Goal: Find specific page/section: Find specific page/section

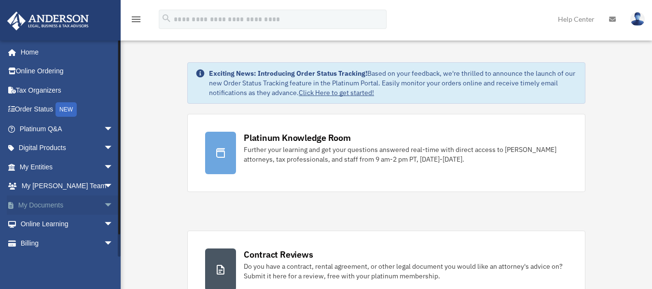
click at [59, 205] on link "My Documents arrow_drop_down" at bounding box center [67, 205] width 121 height 19
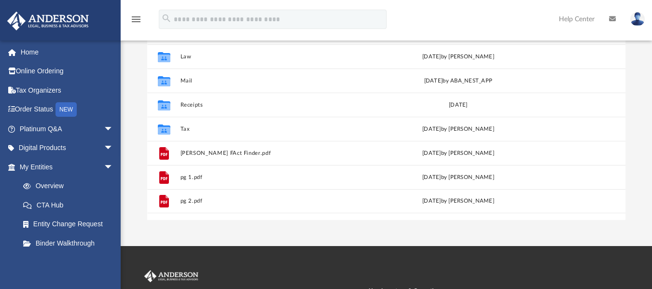
scroll to position [97, 0]
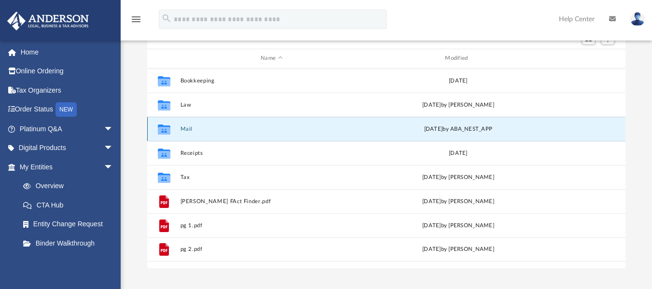
click at [187, 130] on button "Mail" at bounding box center [272, 129] width 183 height 6
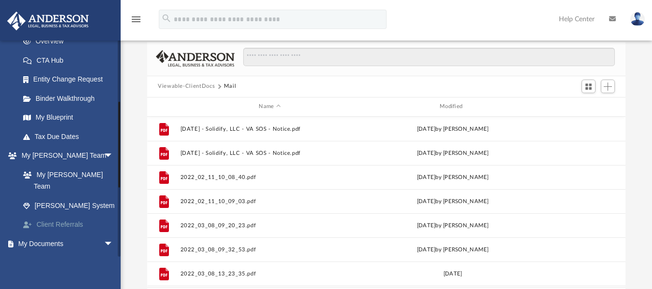
scroll to position [193, 0]
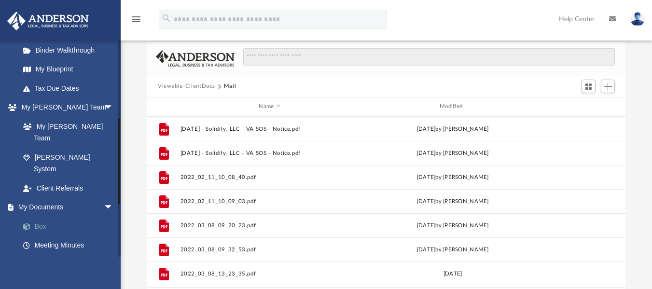
click at [39, 217] on link "Box" at bounding box center [71, 226] width 114 height 19
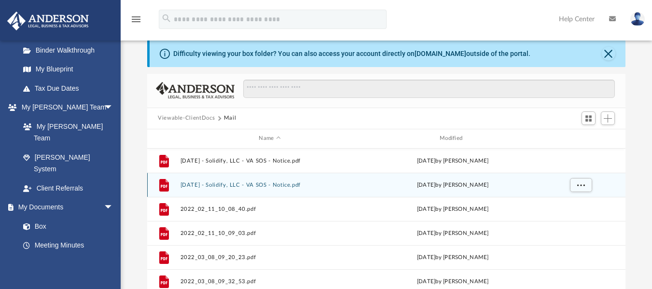
scroll to position [0, 0]
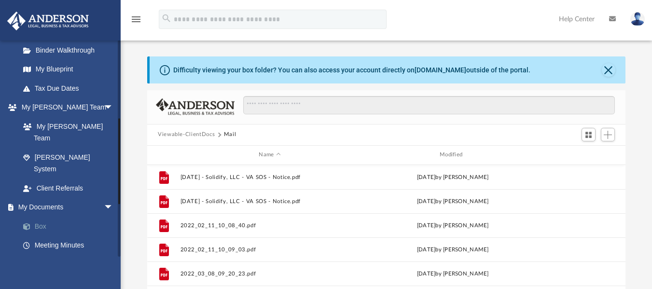
click at [41, 217] on link "Box" at bounding box center [71, 226] width 114 height 19
click at [607, 70] on button "Close" at bounding box center [609, 70] width 14 height 14
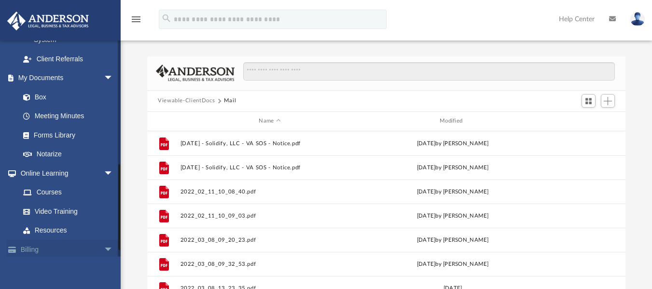
scroll to position [178, 0]
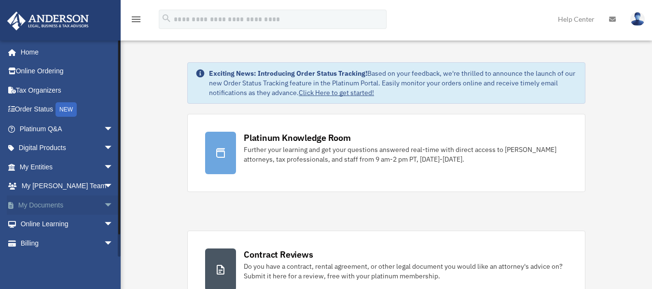
click at [104, 203] on span "arrow_drop_down" at bounding box center [113, 206] width 19 height 20
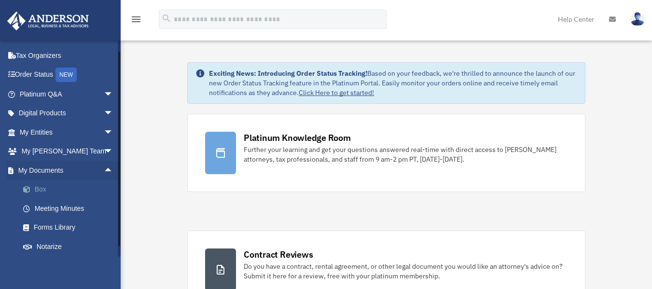
scroll to position [48, 0]
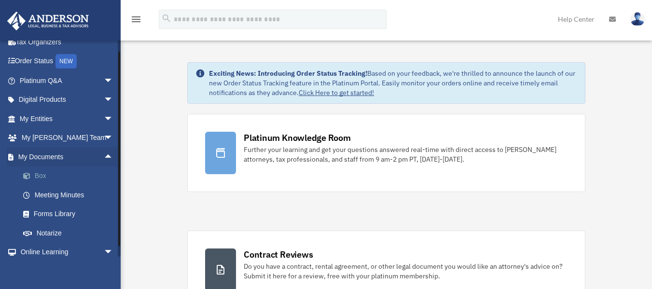
click at [41, 175] on link "Box" at bounding box center [71, 176] width 114 height 19
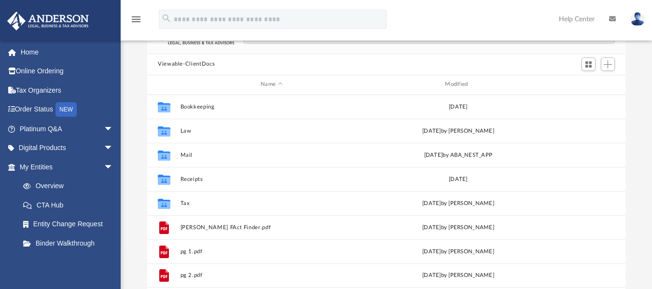
scroll to position [97, 0]
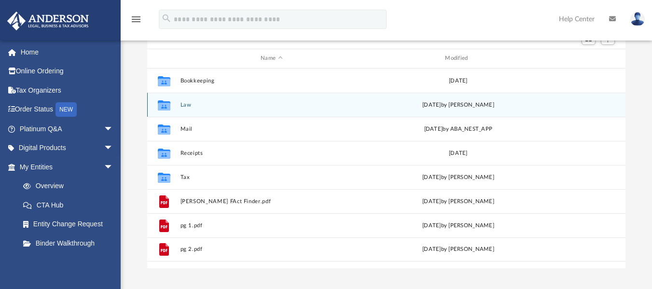
click at [167, 106] on icon "grid" at bounding box center [164, 106] width 13 height 8
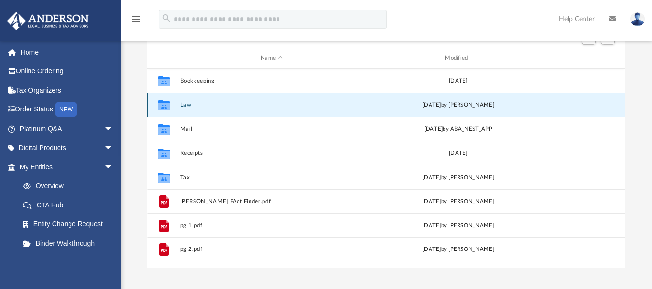
click at [190, 103] on button "Law" at bounding box center [272, 104] width 183 height 6
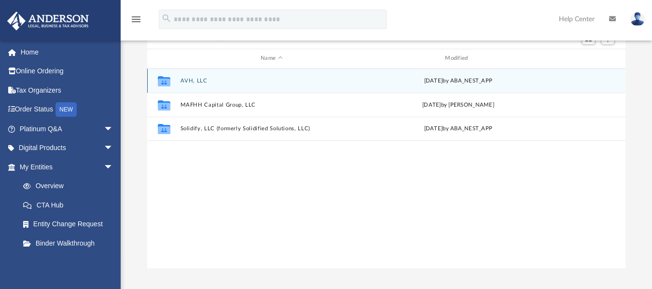
click at [198, 81] on button "AVH, LLC" at bounding box center [272, 80] width 183 height 6
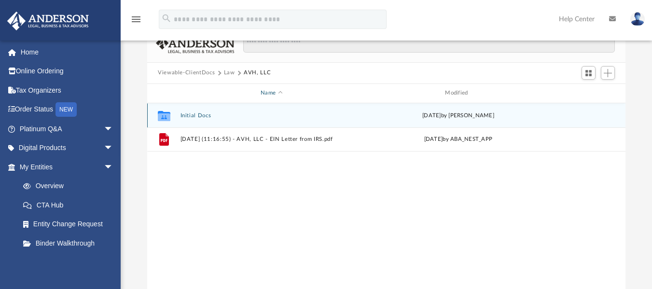
scroll to position [48, 0]
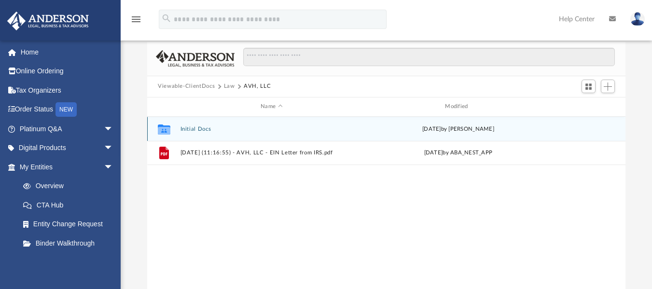
click at [203, 127] on button "Initial Docs" at bounding box center [272, 129] width 183 height 6
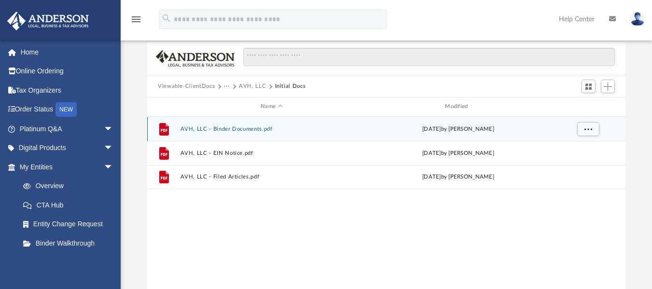
click at [228, 128] on button "AVH, LLC - Binder Documents.pdf" at bounding box center [272, 129] width 183 height 6
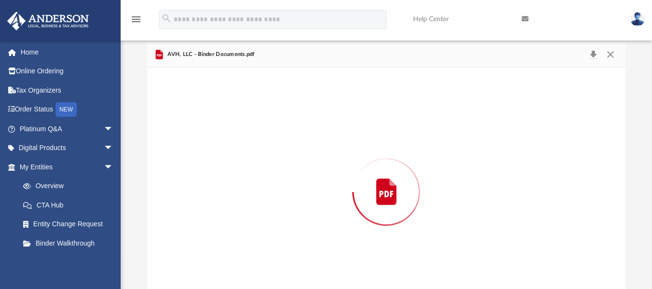
scroll to position [76, 0]
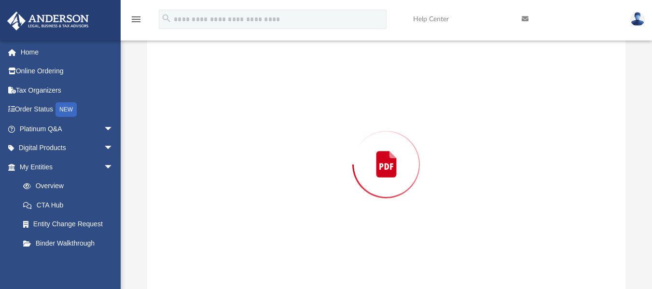
click at [228, 128] on div "Preview" at bounding box center [386, 164] width 479 height 249
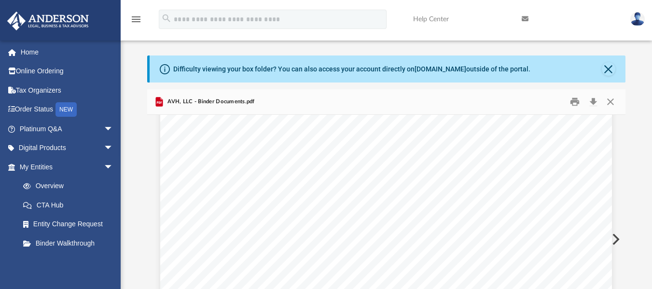
scroll to position [0, 0]
click at [615, 101] on button "Close" at bounding box center [610, 102] width 17 height 15
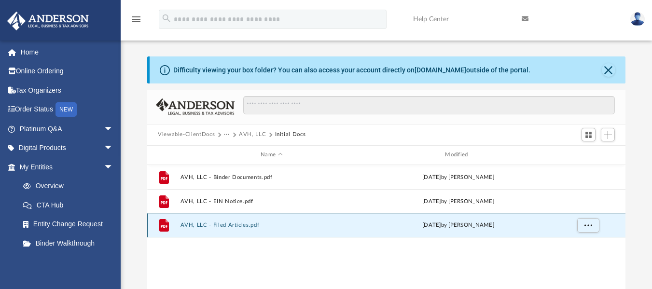
click at [222, 226] on button "AVH, LLC - Filed Articles.pdf" at bounding box center [272, 225] width 183 height 6
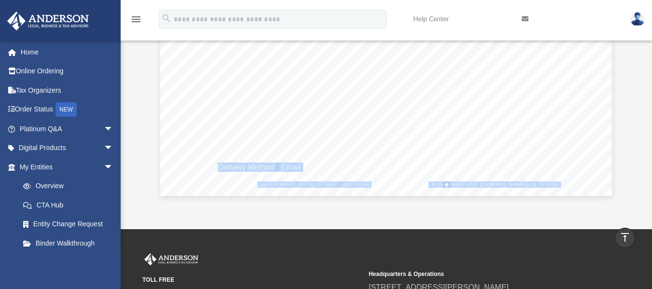
scroll to position [76, 0]
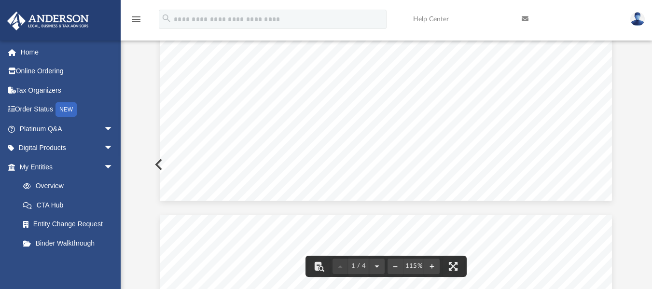
scroll to position [0, 0]
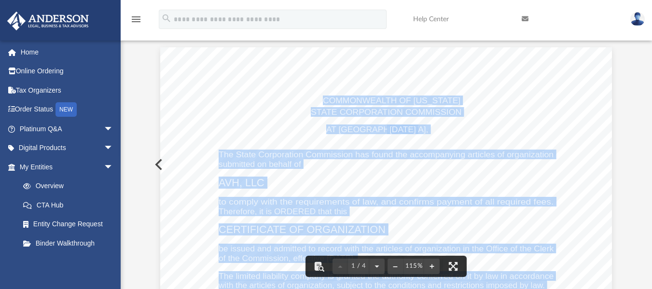
click at [389, 110] on span "STATE CORPORATION COMMISSION" at bounding box center [386, 112] width 151 height 8
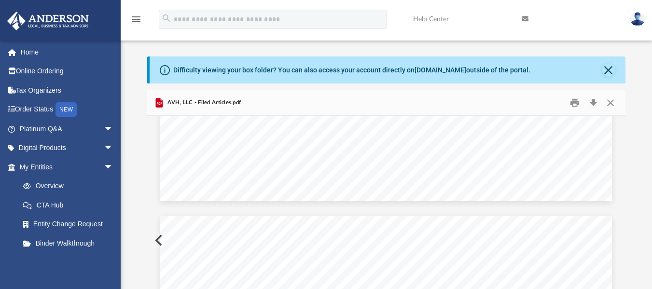
scroll to position [435, 0]
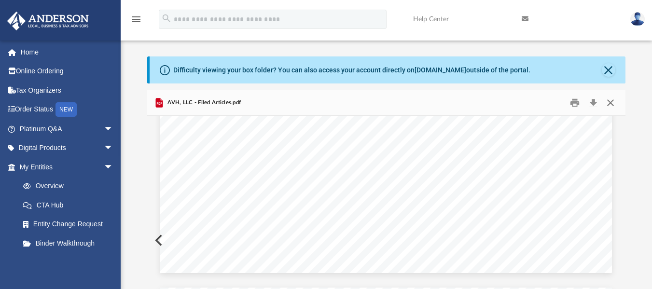
click at [615, 101] on button "Close" at bounding box center [610, 102] width 17 height 15
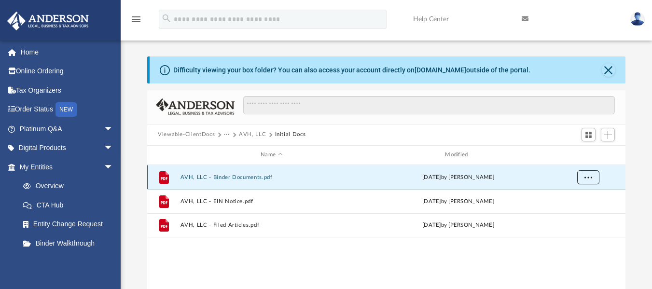
click at [582, 179] on button "More options" at bounding box center [589, 177] width 22 height 14
click at [519, 241] on div "File AVH, LLC - Binder Documents.pdf Thu Jun 12 2025 by Marielle Palivino File …" at bounding box center [386, 265] width 479 height 200
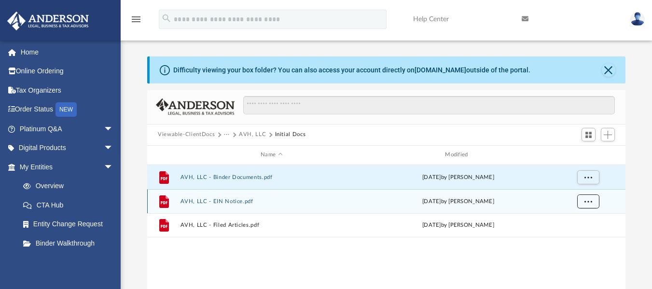
click at [584, 205] on button "More options" at bounding box center [589, 201] width 22 height 14
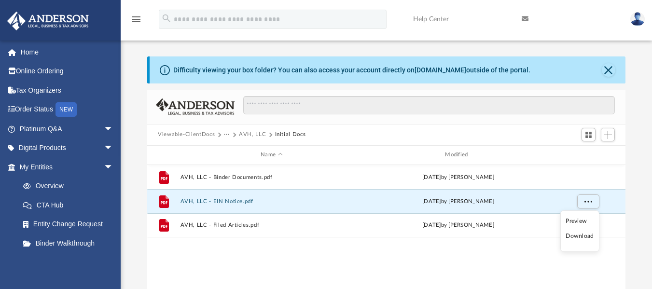
click at [505, 265] on div "File AVH, LLC - Binder Documents.pdf Thu Jun 12 2025 by Marielle Palivino File …" at bounding box center [386, 265] width 479 height 200
drag, startPoint x: 440, startPoint y: 179, endPoint x: 337, endPoint y: 251, distance: 125.5
click at [331, 264] on div "File AVH, LLC - Binder Documents.pdf Thu Jun 12 2025 by Marielle Palivino File …" at bounding box center [386, 265] width 479 height 200
click at [204, 135] on button "Viewable-ClientDocs" at bounding box center [186, 134] width 57 height 9
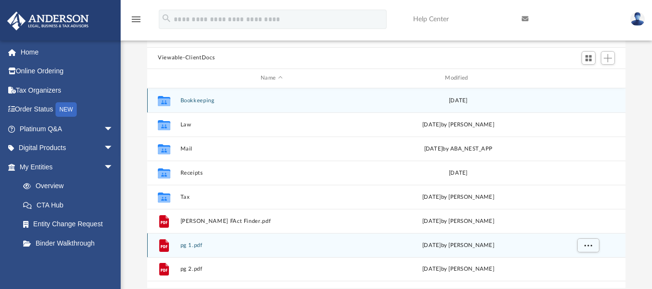
scroll to position [48, 0]
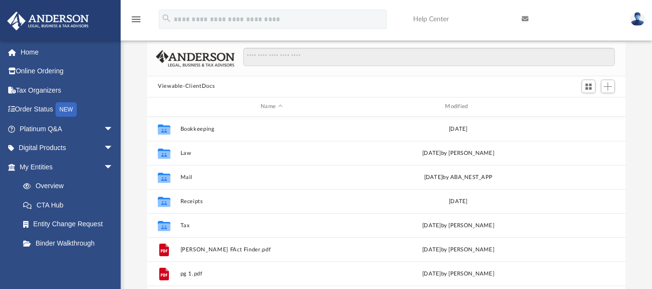
click at [184, 87] on button "Viewable-ClientDocs" at bounding box center [186, 86] width 57 height 9
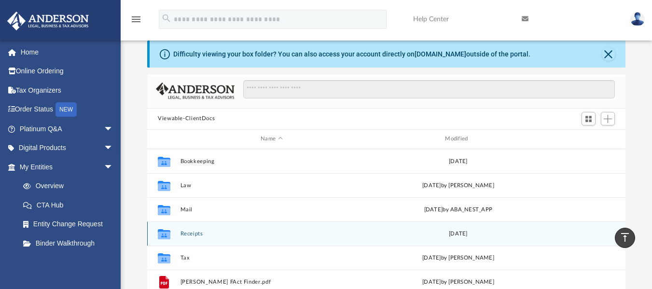
scroll to position [0, 0]
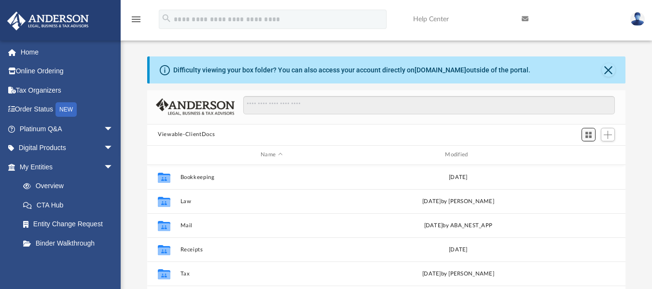
click at [587, 136] on span "Switch to Grid View" at bounding box center [589, 135] width 8 height 8
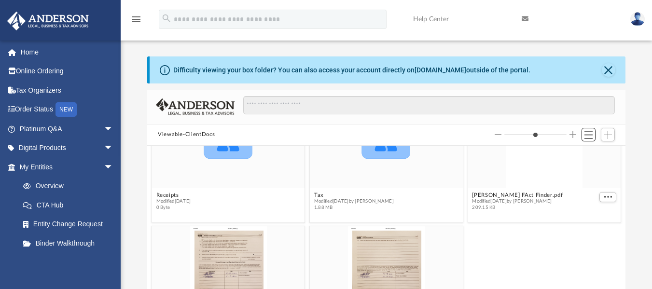
scroll to position [145, 0]
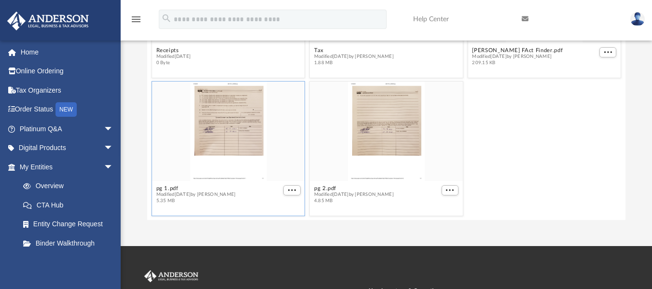
click at [237, 142] on div "grid" at bounding box center [228, 131] width 153 height 99
type input "*"
click at [295, 187] on figcaption "pg 1.pdf Modified Wed May 19 2021 by Ali Raza 5.35 MB" at bounding box center [228, 195] width 153 height 26
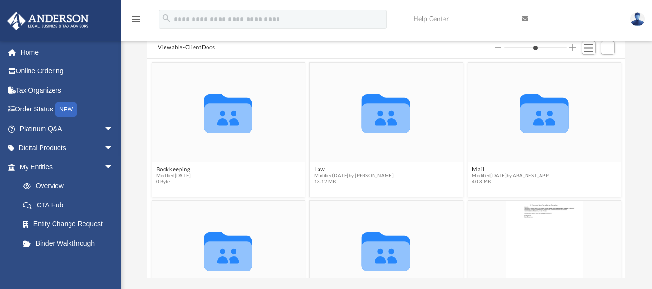
scroll to position [0, 0]
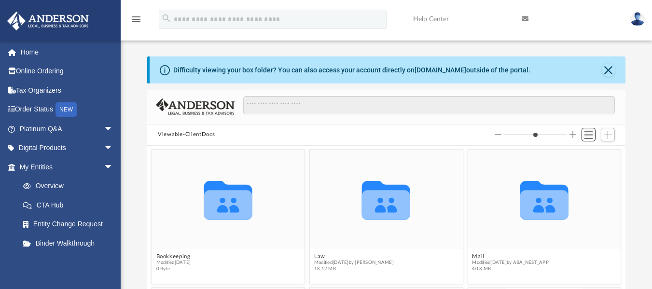
click at [590, 134] on span "Switch to List View" at bounding box center [589, 135] width 8 height 8
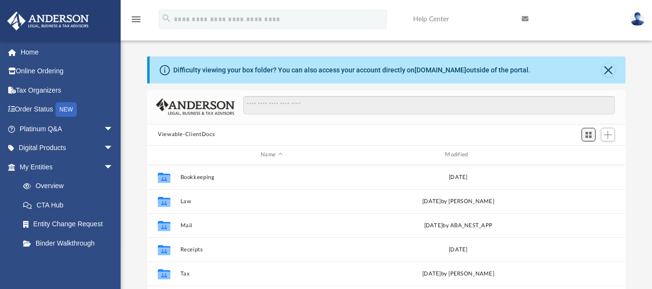
scroll to position [213, 471]
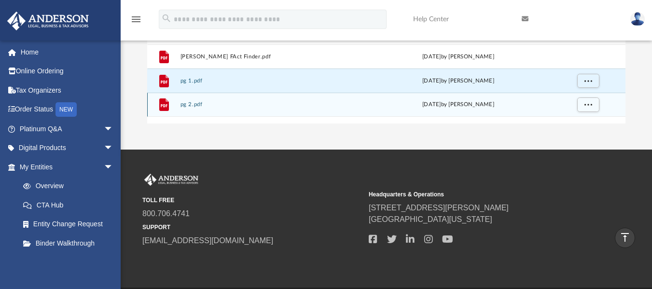
click at [186, 108] on button "pg 2.pdf" at bounding box center [272, 104] width 183 height 6
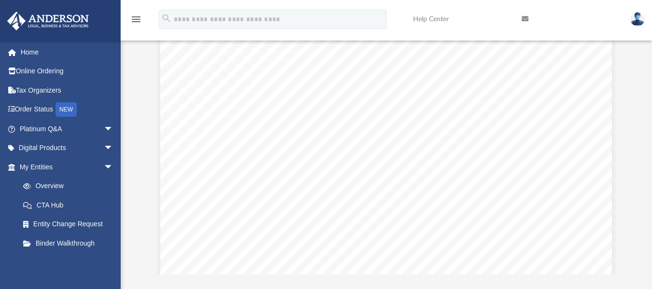
scroll to position [0, 0]
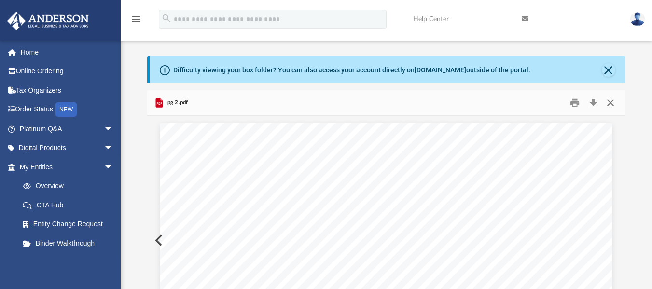
click at [612, 102] on button "Close" at bounding box center [610, 102] width 17 height 15
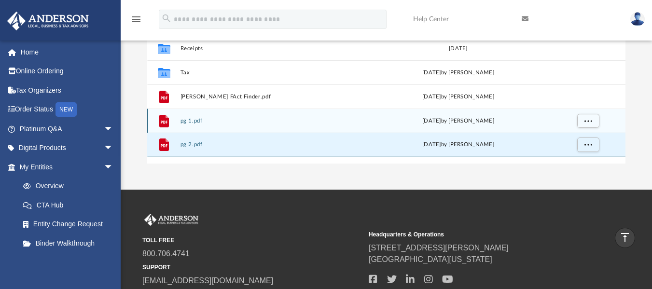
click at [248, 120] on button "pg 1.pdf" at bounding box center [272, 120] width 183 height 6
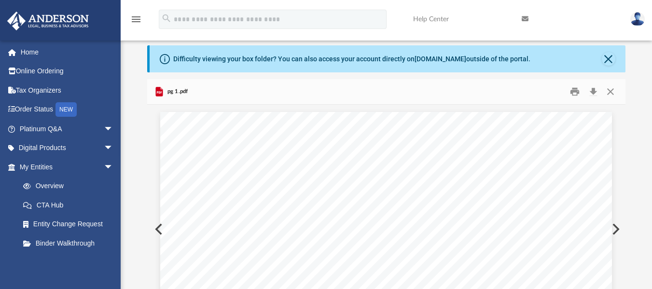
scroll to position [0, 0]
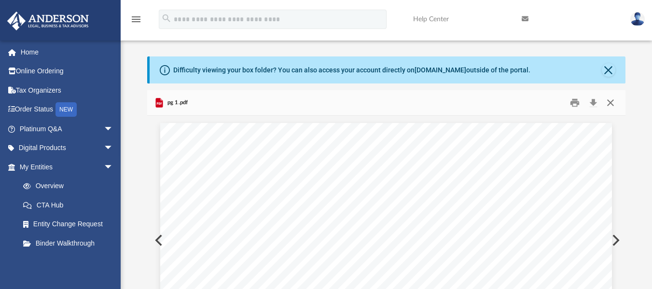
click at [613, 104] on button "Close" at bounding box center [610, 102] width 17 height 15
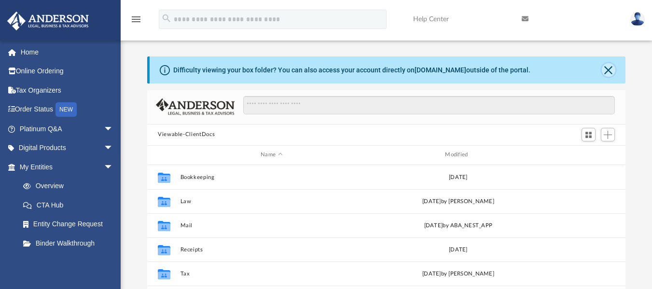
click at [609, 74] on button "Close" at bounding box center [609, 70] width 14 height 14
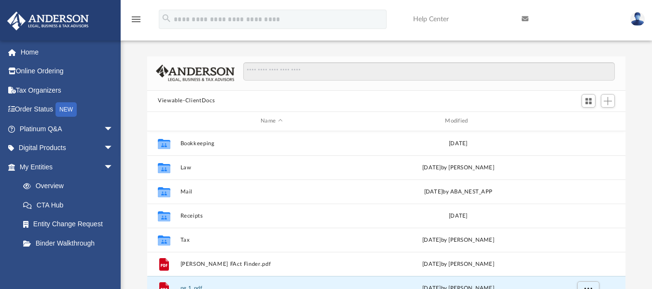
click at [184, 80] on img at bounding box center [195, 73] width 79 height 17
click at [195, 100] on button "Viewable-ClientDocs" at bounding box center [186, 101] width 57 height 9
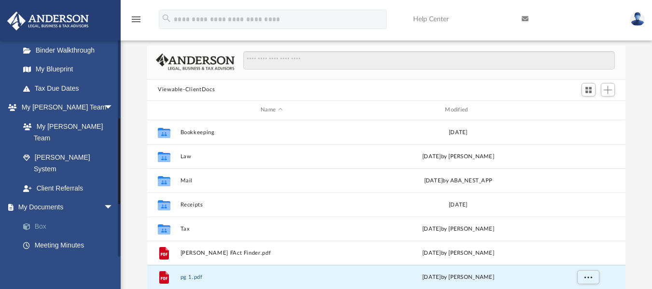
click at [33, 224] on span at bounding box center [31, 227] width 6 height 7
click at [39, 217] on link "Box" at bounding box center [71, 226] width 114 height 19
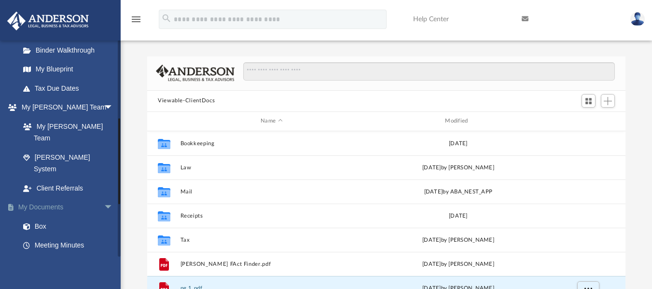
click at [104, 198] on span "arrow_drop_down" at bounding box center [113, 208] width 19 height 20
click at [104, 198] on span "arrow_drop_up" at bounding box center [113, 208] width 19 height 20
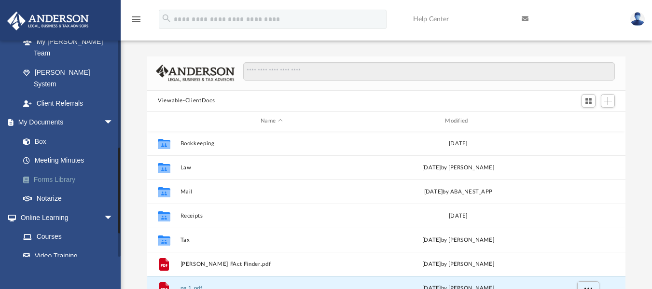
scroll to position [290, 0]
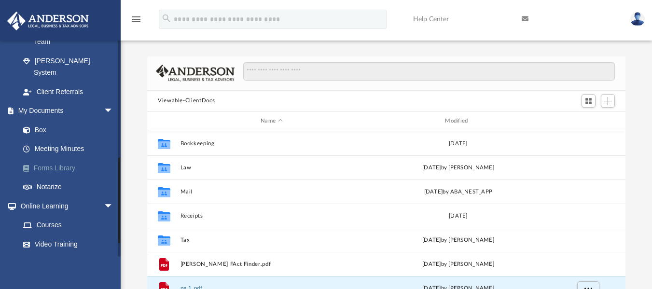
click at [47, 158] on link "Forms Library" at bounding box center [71, 167] width 114 height 19
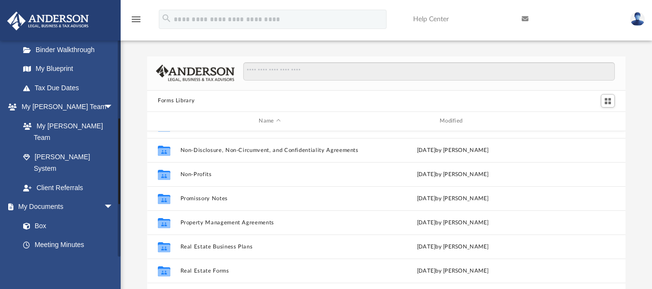
scroll to position [193, 0]
click at [48, 198] on link "My Documents arrow_drop_down" at bounding box center [67, 207] width 121 height 19
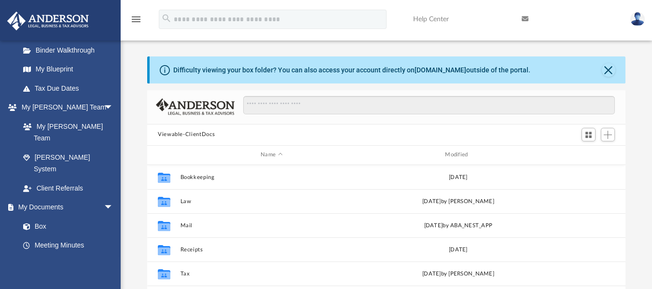
scroll to position [213, 471]
click at [434, 72] on link "box.com" at bounding box center [441, 70] width 52 height 8
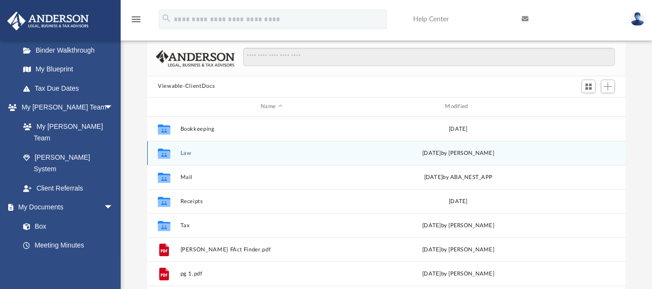
scroll to position [0, 0]
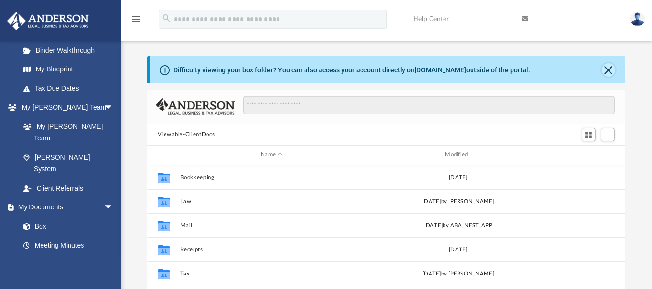
click at [607, 68] on button "Close" at bounding box center [609, 70] width 14 height 14
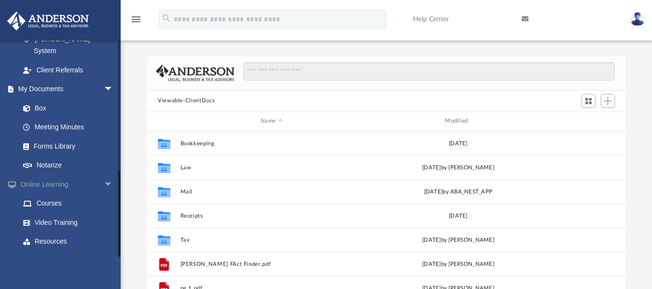
scroll to position [323, 0]
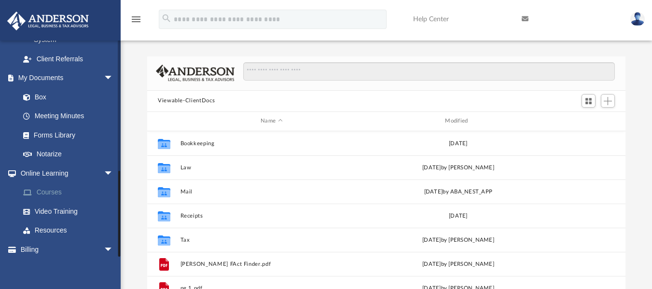
click at [55, 183] on link "Courses" at bounding box center [71, 192] width 114 height 19
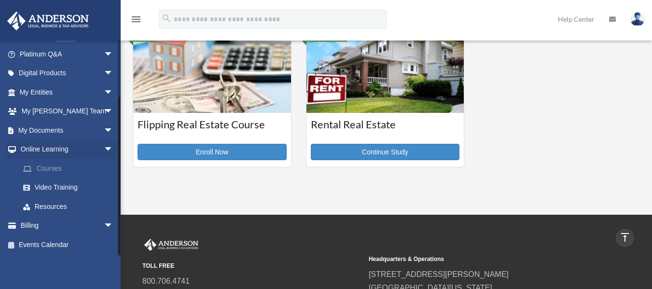
scroll to position [27, 0]
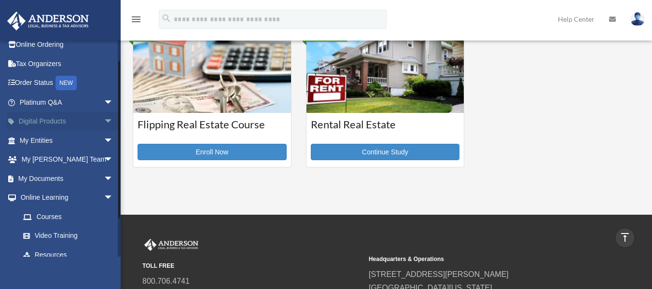
click at [104, 121] on span "arrow_drop_down" at bounding box center [113, 122] width 19 height 20
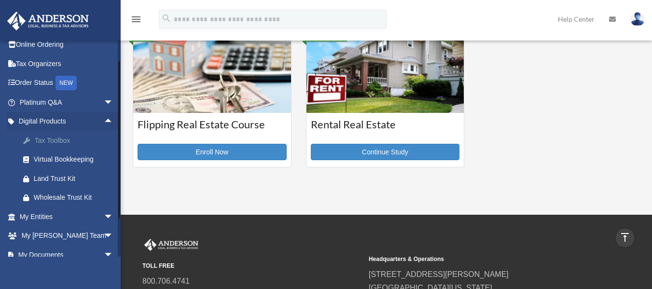
click at [53, 143] on div "Tax Toolbox" at bounding box center [75, 141] width 82 height 12
